Goal: Task Accomplishment & Management: Manage account settings

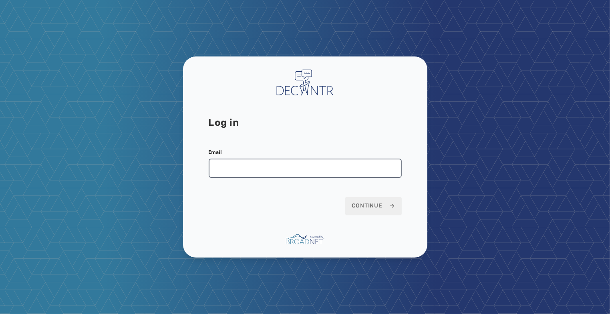
click at [293, 167] on input "Email" at bounding box center [305, 168] width 193 height 19
type input "**********"
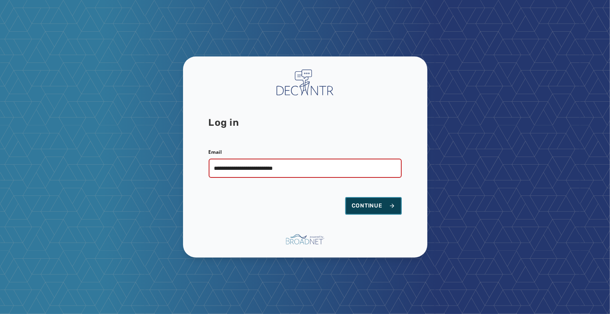
click at [360, 204] on span "Continue" at bounding box center [374, 206] width 44 height 8
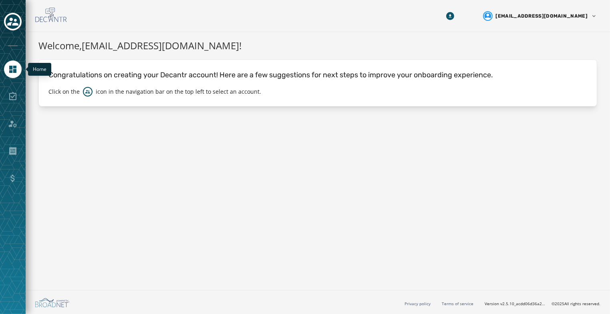
click at [18, 68] on link "Navigate to Home" at bounding box center [13, 70] width 18 height 18
click at [15, 24] on icon "Toggle account select drawer" at bounding box center [12, 22] width 11 height 8
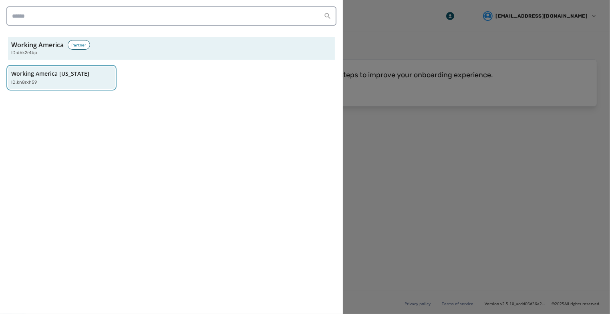
click at [78, 77] on div "Working America [US_STATE] ID: kn8rxh59" at bounding box center [57, 78] width 93 height 16
